Goal: Check status

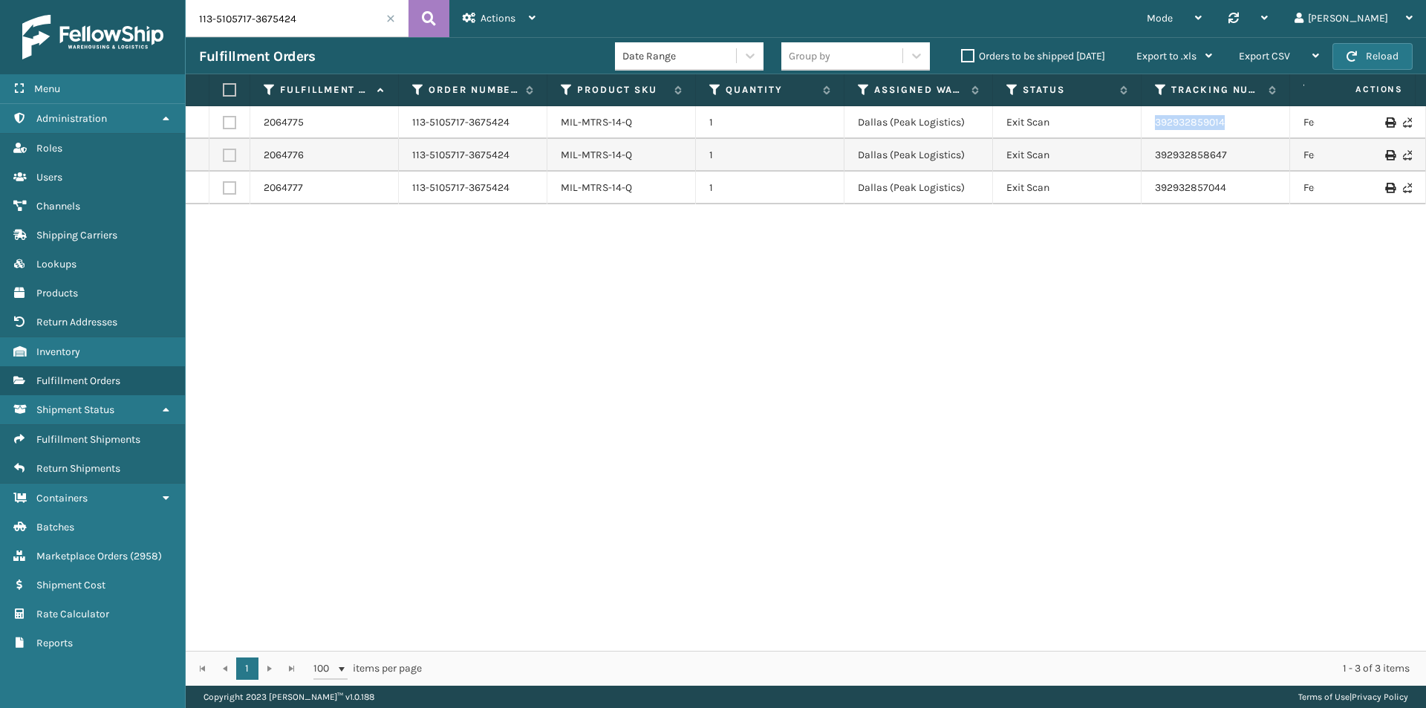
drag, startPoint x: 1236, startPoint y: 121, endPoint x: 1087, endPoint y: 124, distance: 149.4
click at [1087, 124] on tr "2064775 113-5105717-3675424 MIL-MTRS-14-Q 1 Dallas (Peak Logistics) Exit Scan 3…" at bounding box center [1017, 122] width 1662 height 33
copy tr "392932859014"
drag, startPoint x: 1223, startPoint y: 155, endPoint x: 1057, endPoint y: 160, distance: 165.7
click at [1057, 160] on tr "2064776 113-5105717-3675424 MIL-MTRS-14-Q 1 Dallas (Peak Logistics) Exit Scan 3…" at bounding box center [1017, 155] width 1662 height 33
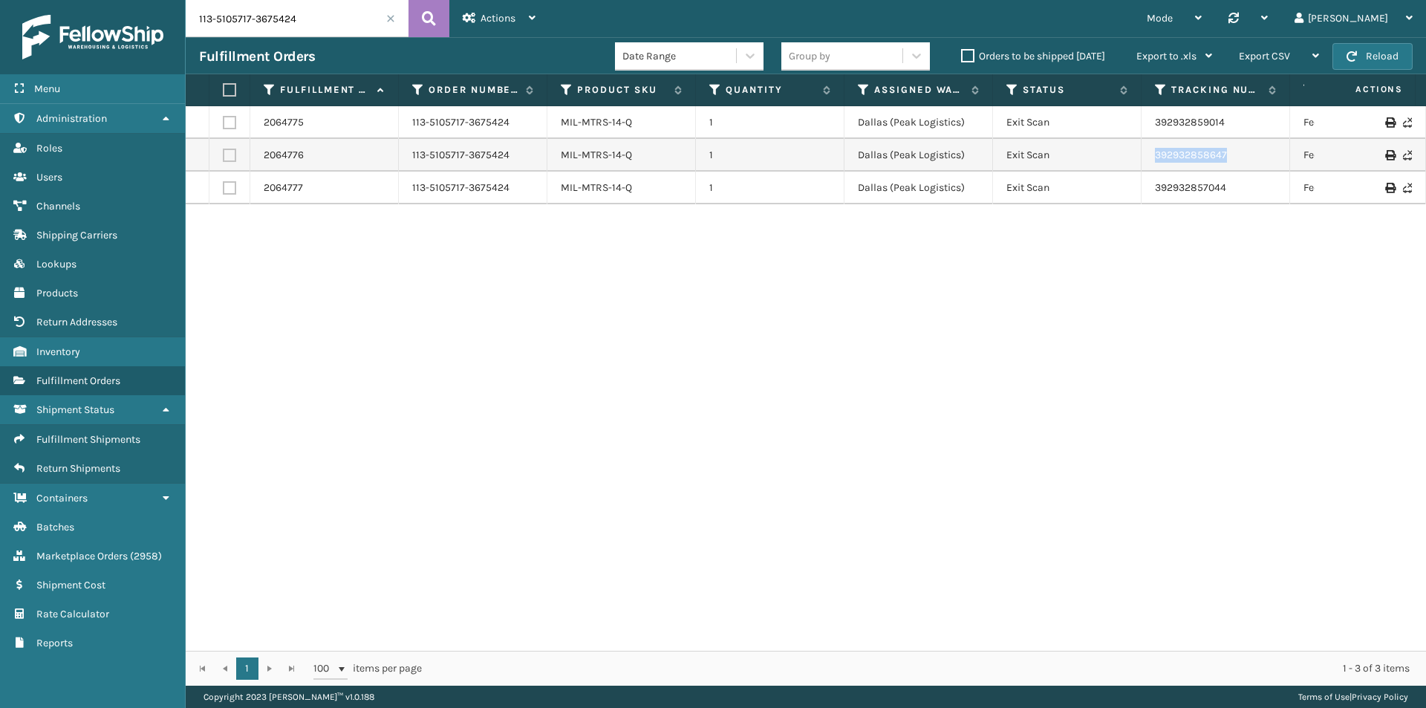
copy tr "392932858647"
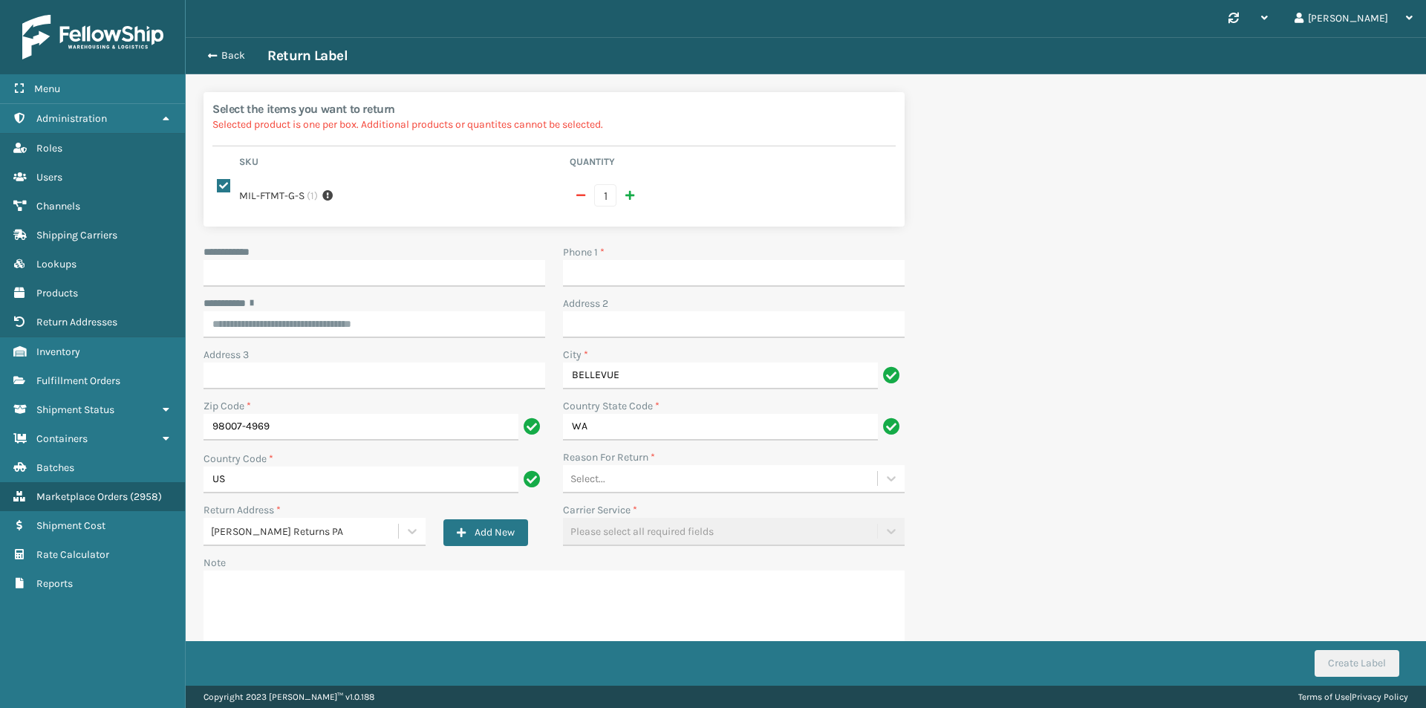
click at [221, 67] on div "Back Return Label" at bounding box center [806, 55] width 1241 height 37
click at [223, 62] on div "Back Return Label" at bounding box center [806, 56] width 1214 height 18
click at [227, 52] on button "Back" at bounding box center [233, 55] width 68 height 13
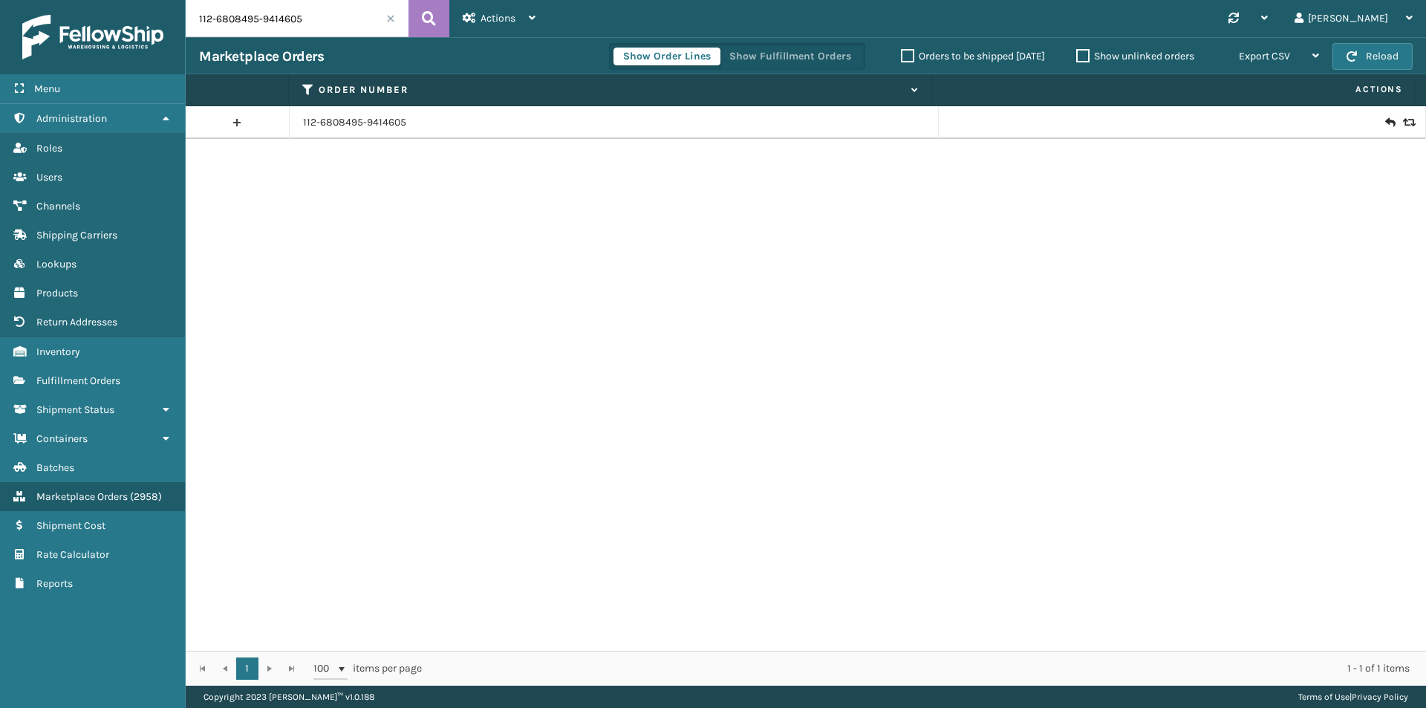
click at [301, 13] on input "112-6808495-9414605" at bounding box center [297, 18] width 223 height 37
paste input "3-7773731-722185"
type input "113-7773731-7221855"
click at [438, 23] on button at bounding box center [429, 18] width 41 height 37
click at [385, 124] on link "113-7773731-7221855" at bounding box center [351, 122] width 97 height 15
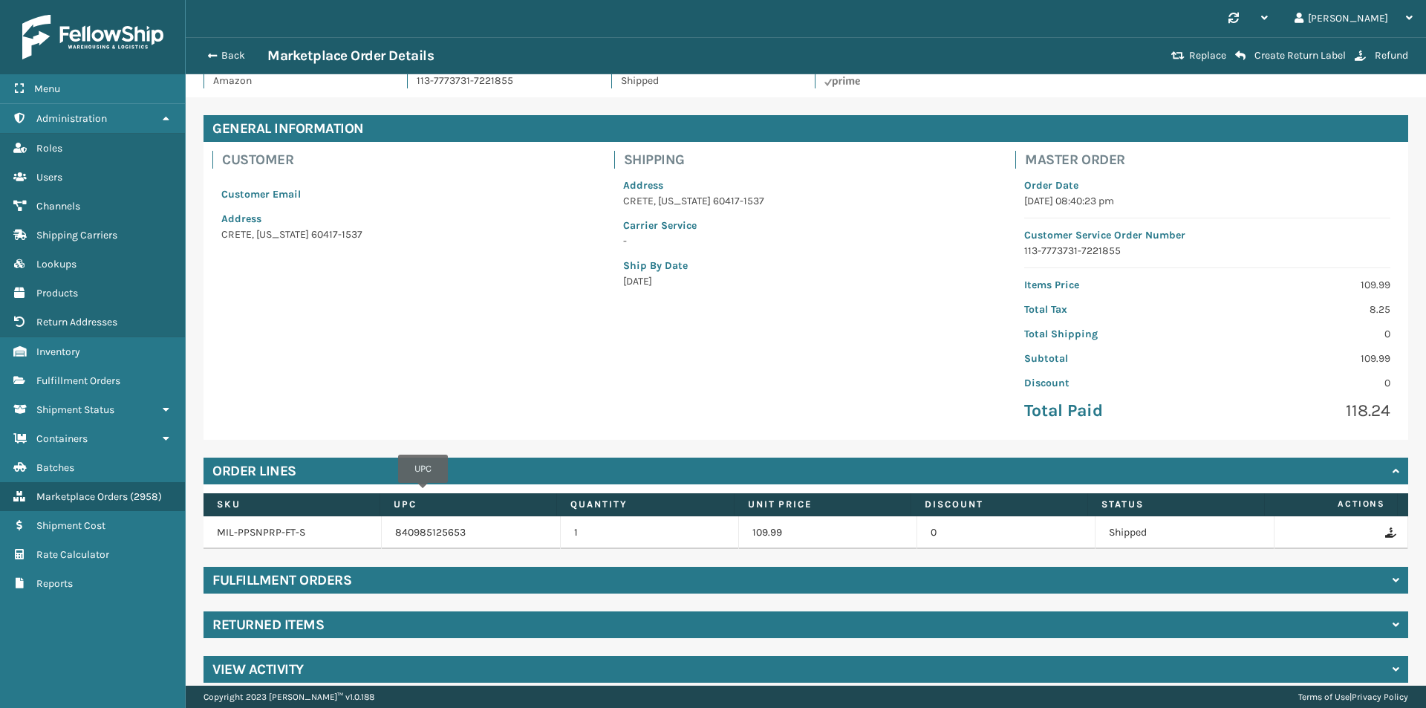
scroll to position [43, 0]
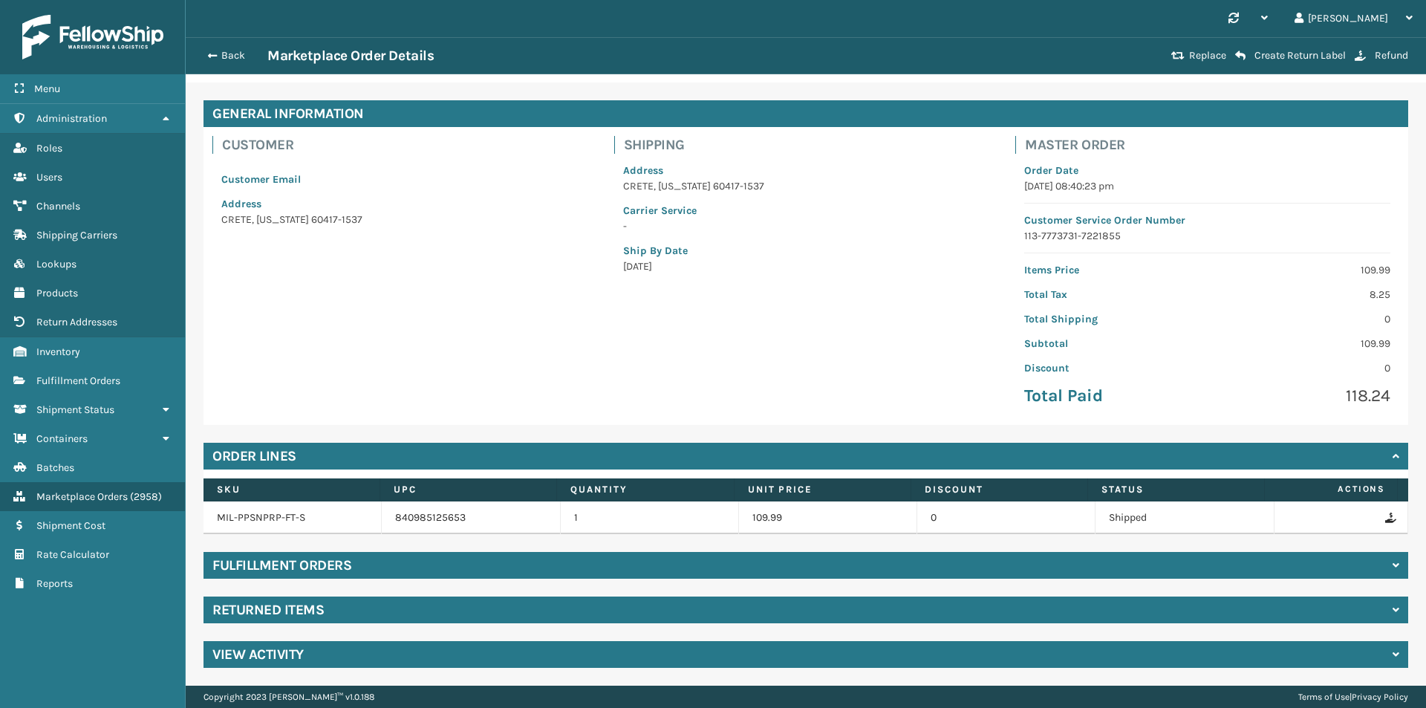
drag, startPoint x: 379, startPoint y: 631, endPoint x: 380, endPoint y: 621, distance: 9.8
click at [380, 625] on div "General Information Customer Customer Email Address [GEOGRAPHIC_DATA][US_STATE]…" at bounding box center [806, 383] width 1241 height 603
click at [386, 603] on div "Returned Items" at bounding box center [806, 610] width 1205 height 27
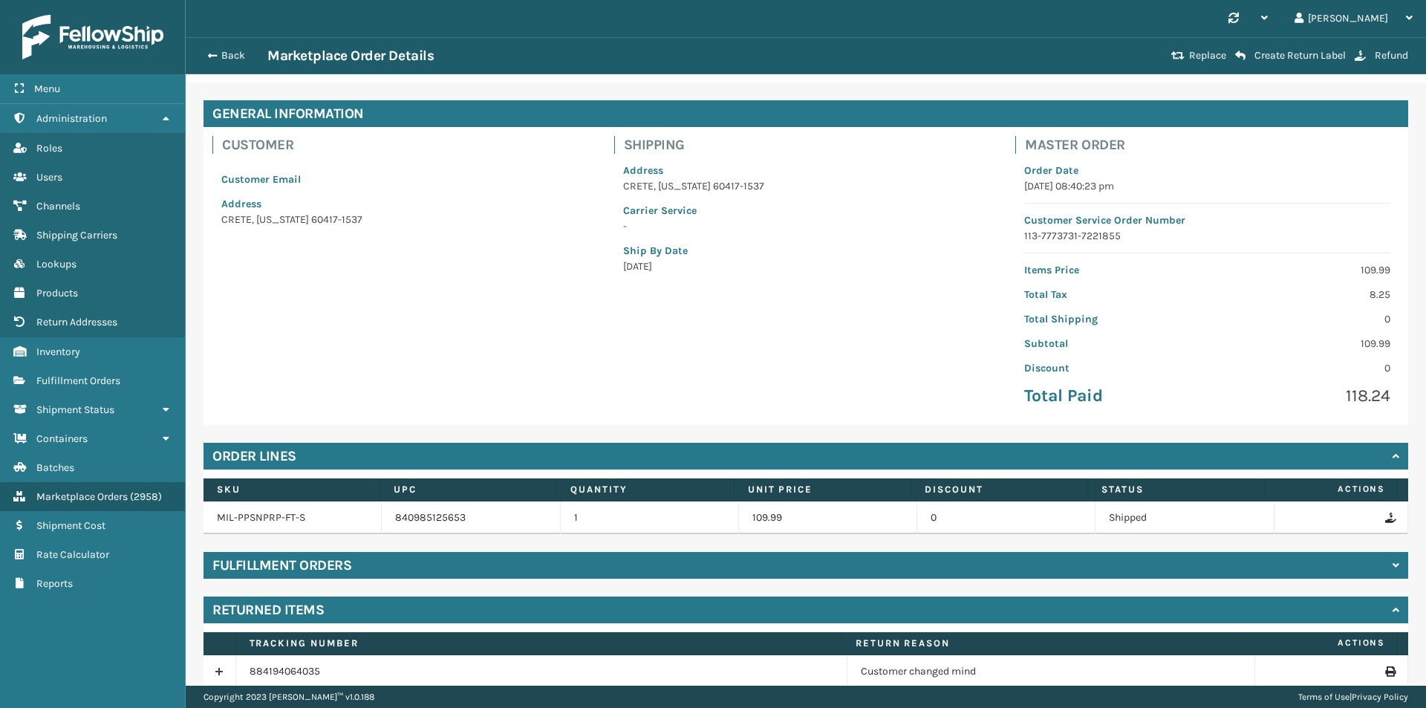
scroll to position [108, 0]
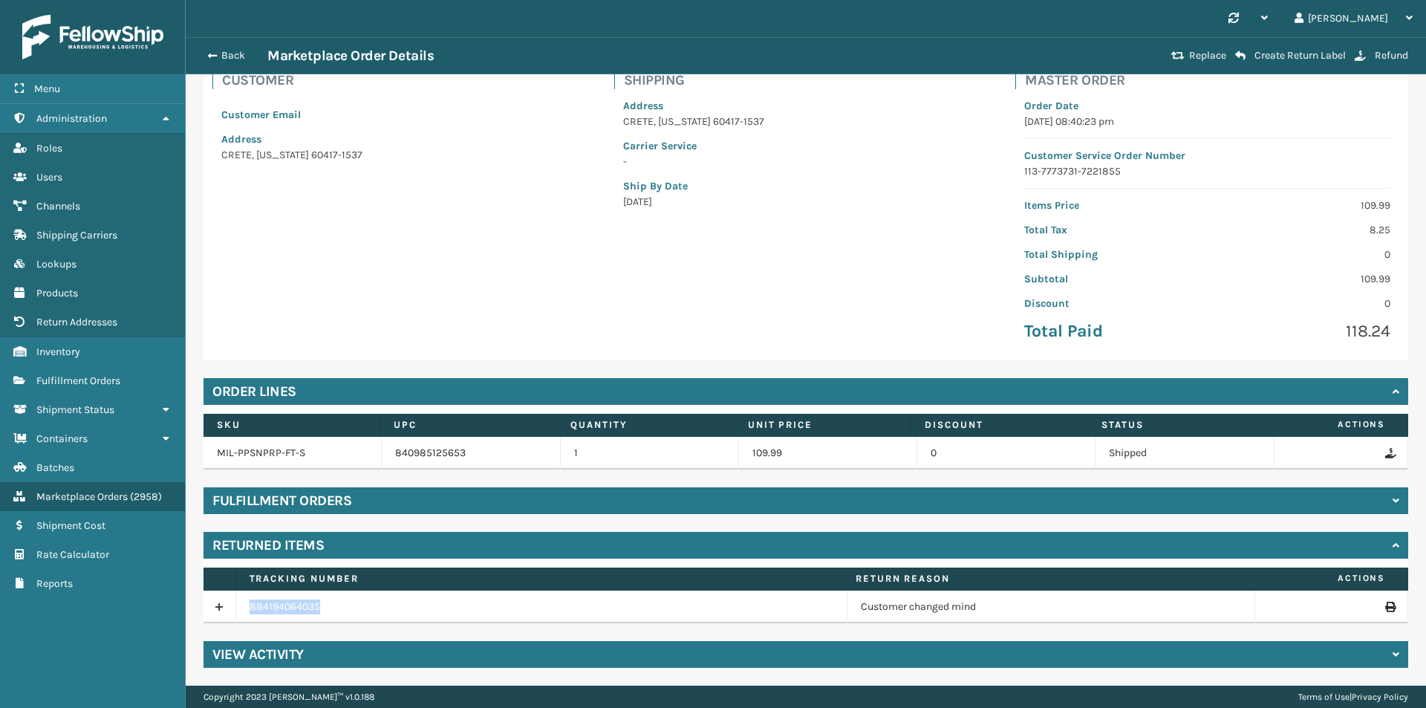
drag, startPoint x: 372, startPoint y: 614, endPoint x: 217, endPoint y: 602, distance: 155.8
click at [217, 602] on tr "884194064035 Customer changed mind" at bounding box center [806, 607] width 1205 height 33
copy tr "884194064035"
